Goal: Find contact information: Find contact information

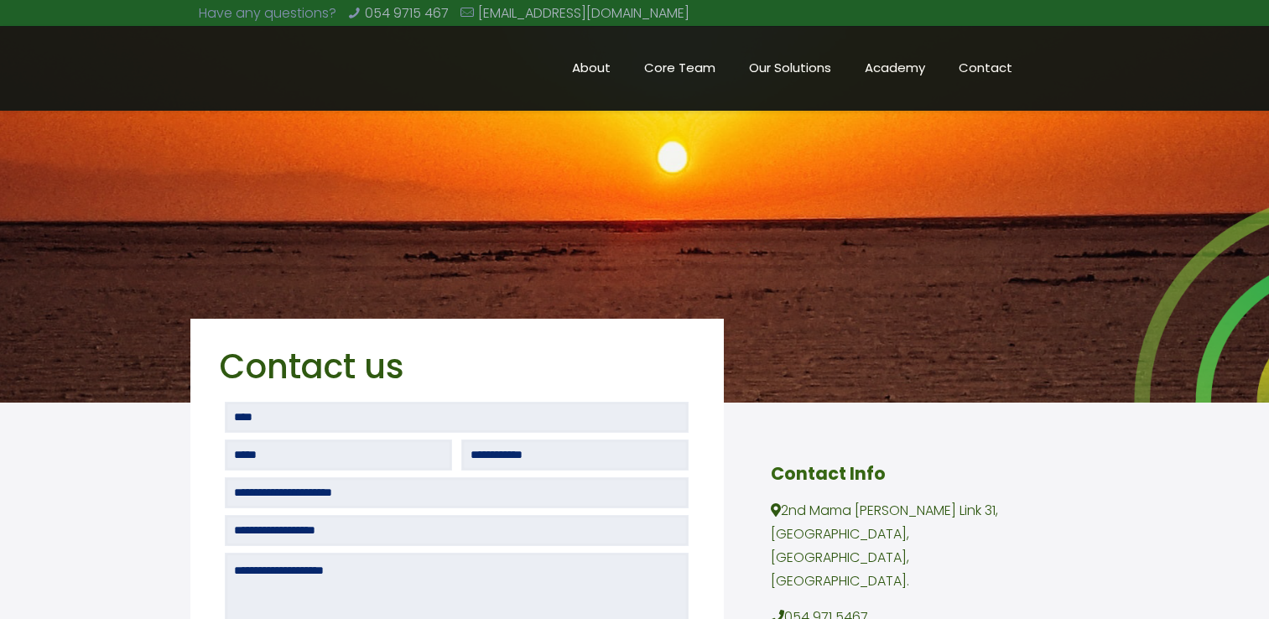
scroll to position [45, 0]
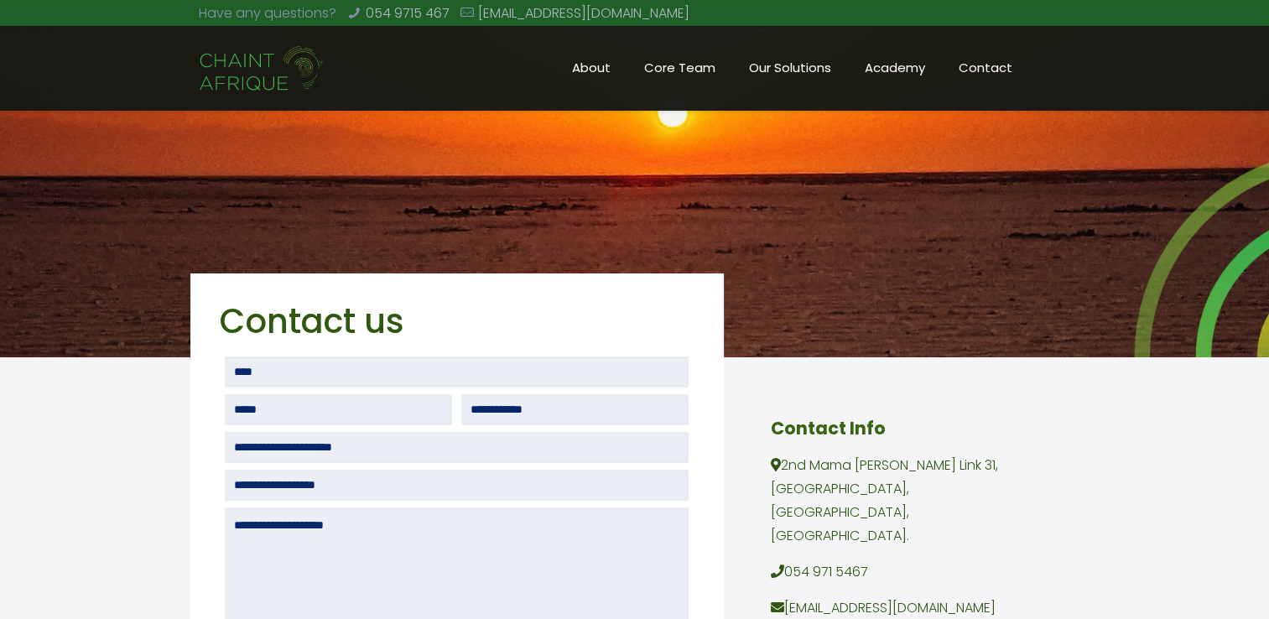
click at [698, 63] on span "Core Team" at bounding box center [679, 67] width 105 height 25
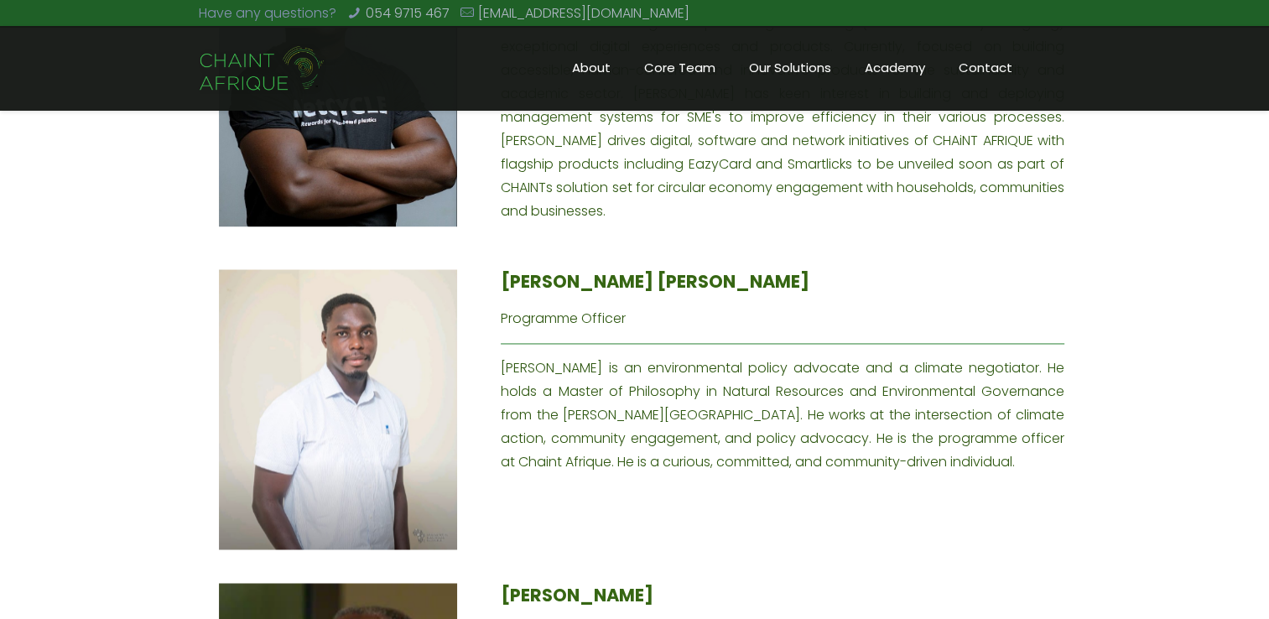
scroll to position [2535, 0]
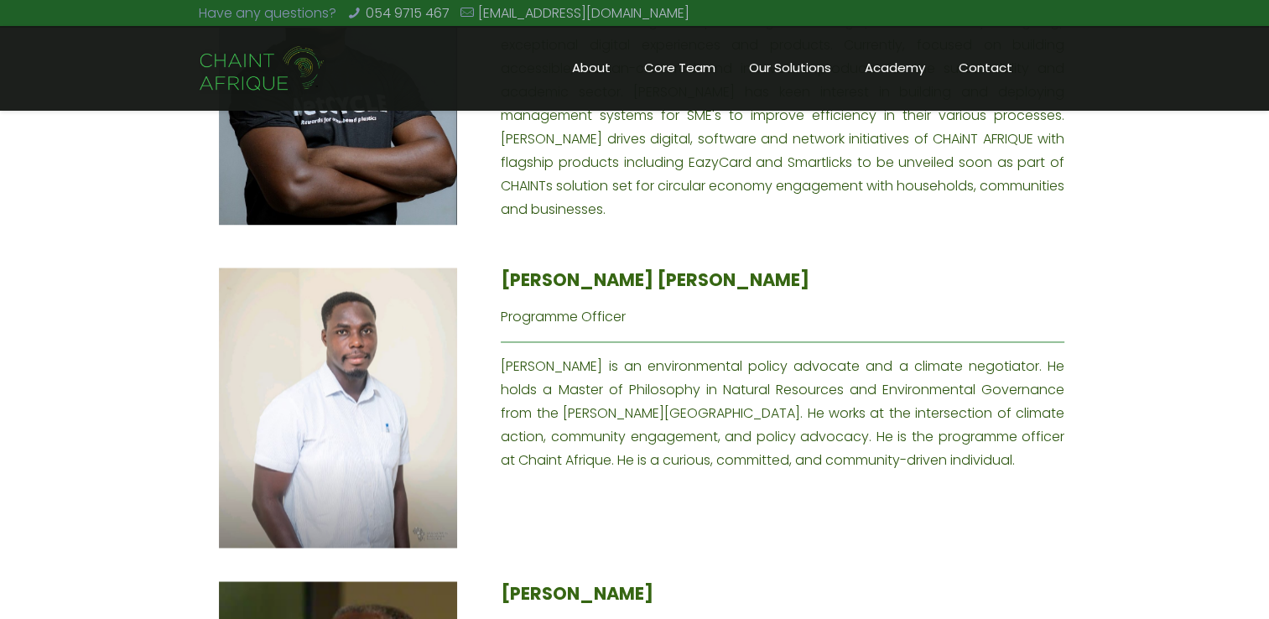
drag, startPoint x: 619, startPoint y: 437, endPoint x: 500, endPoint y: 331, distance: 159.8
click at [501, 331] on div "[PERSON_NAME] [PERSON_NAME] Programme Officer [PERSON_NAME] is an environmental…" at bounding box center [783, 370] width 564 height 205
copy div "[PERSON_NAME] is an environmental policy advocate and a climate negotiator. He …"
click at [316, 385] on img at bounding box center [338, 408] width 238 height 281
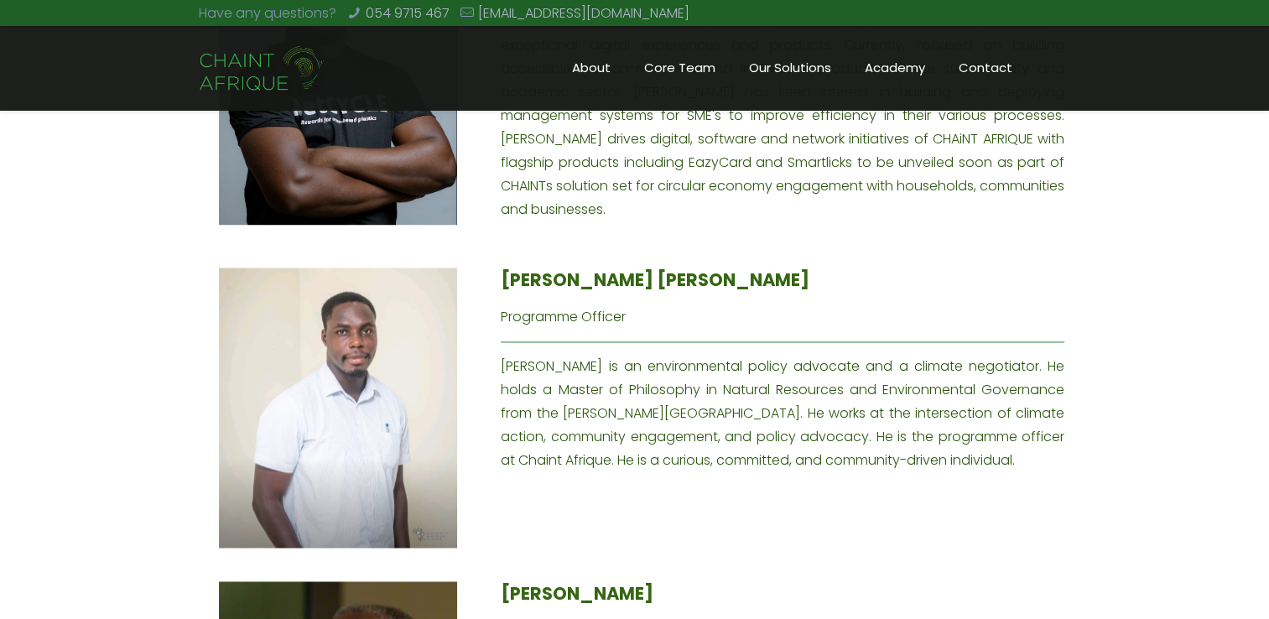
click at [316, 385] on img at bounding box center [338, 408] width 238 height 281
